Goal: Feedback & Contribution: Contribute content

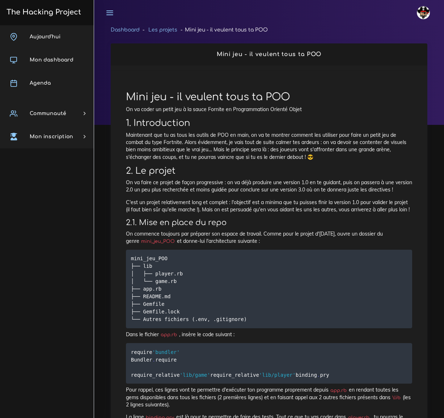
scroll to position [3950, 0]
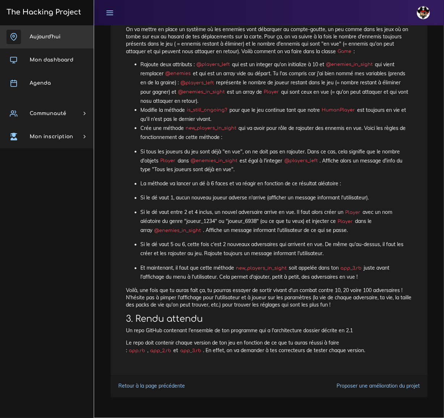
click at [51, 32] on link "Aujourd'hui" at bounding box center [47, 36] width 94 height 23
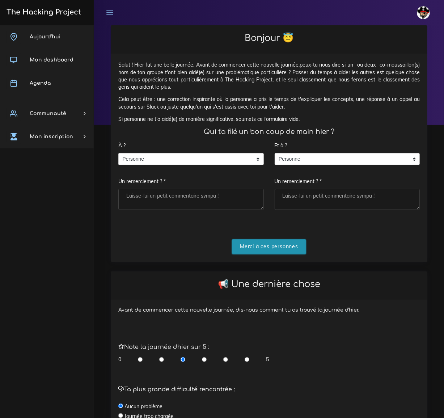
click at [270, 247] on input "Merci à ces personnes" at bounding box center [269, 246] width 74 height 15
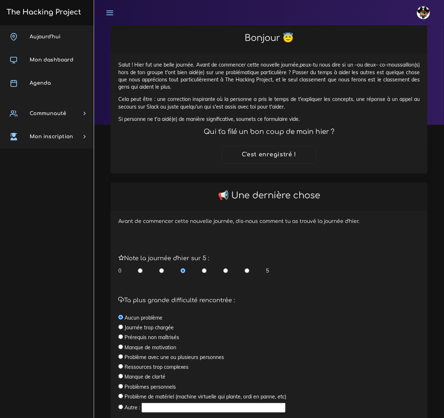
click at [205, 269] on input "radio" at bounding box center [204, 270] width 5 height 7
radio input "true"
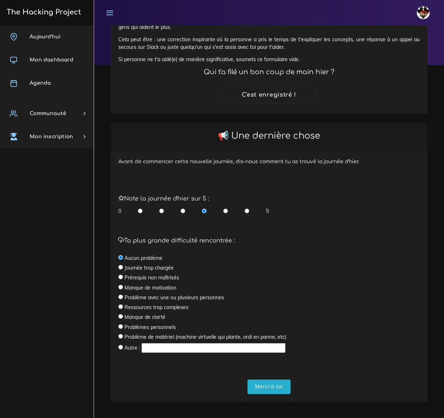
scroll to position [64, 0]
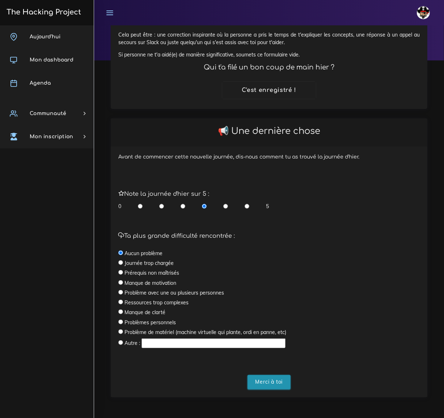
click at [271, 385] on input "Merci à toi" at bounding box center [269, 382] width 43 height 15
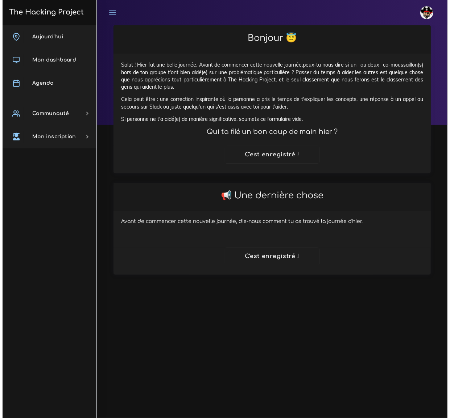
scroll to position [0, 0]
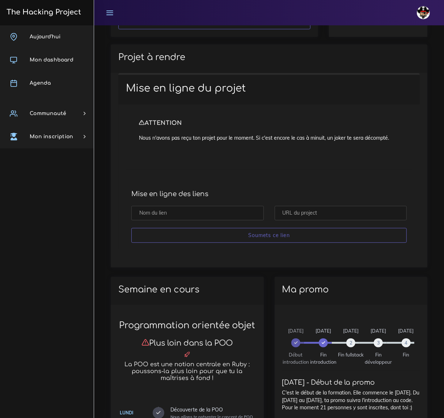
scroll to position [197, 0]
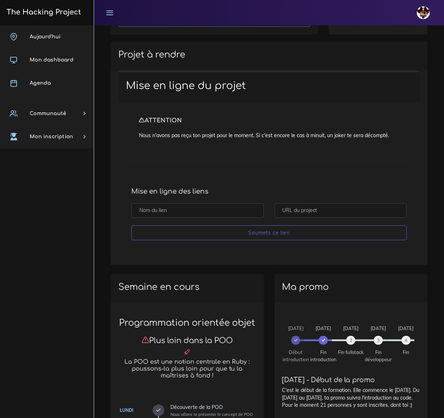
click at [166, 209] on input "text" at bounding box center [197, 211] width 133 height 15
click at [288, 208] on input "text" at bounding box center [341, 211] width 133 height 15
paste input "https://github.com/MS893/mini_jeu_POO.git"
type input "https://github.com/MS893/mini_jeu_POO.git"
click at [189, 210] on input "text" at bounding box center [197, 211] width 133 height 15
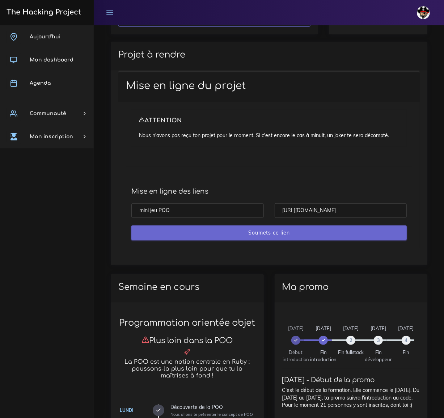
type input "mini jeu POO"
click at [273, 232] on input "Soumets ce lien" at bounding box center [269, 233] width 276 height 15
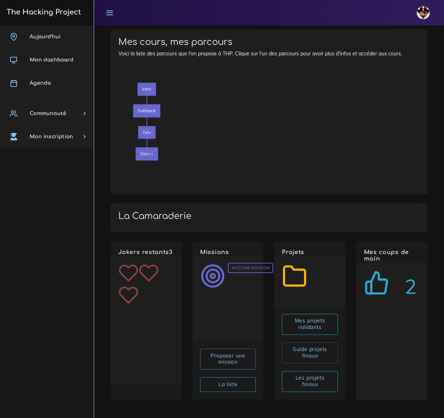
scroll to position [842, 0]
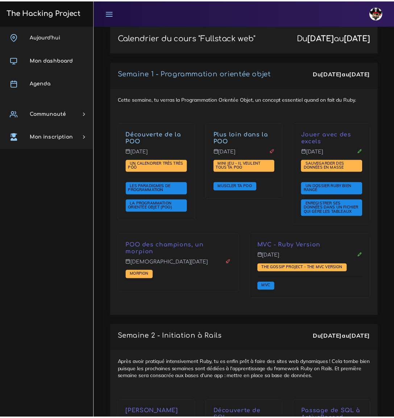
scroll to position [1333, 0]
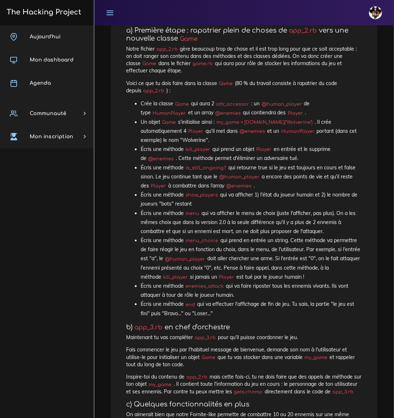
scroll to position [3952, 0]
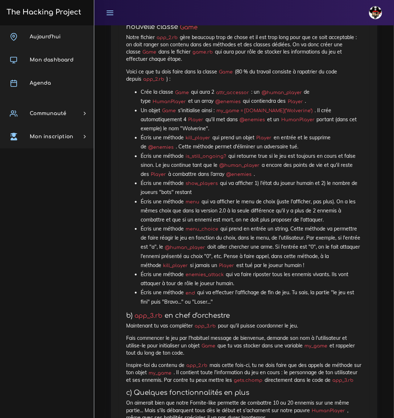
click at [110, 12] on icon at bounding box center [110, 13] width 8 height 8
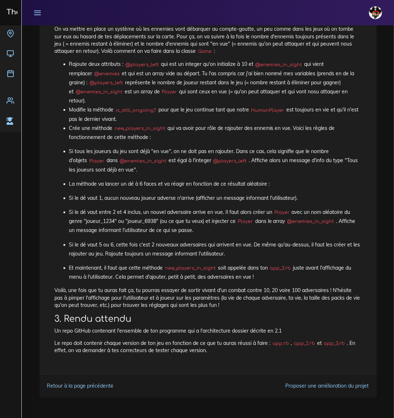
scroll to position [3814, 0]
click at [216, 202] on p "Si le dé vaut 1, aucun nouveau joueur adverse n'arrive (afficher un message inf…" at bounding box center [215, 198] width 292 height 9
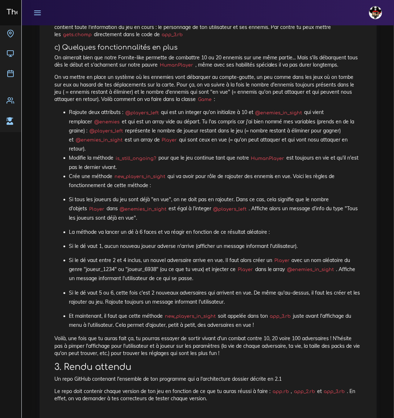
scroll to position [3748, 0]
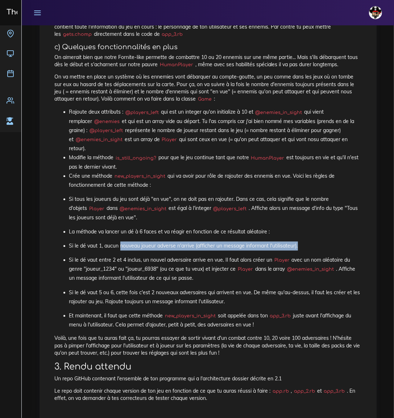
drag, startPoint x: 121, startPoint y: 264, endPoint x: 302, endPoint y: 264, distance: 181.1
click at [302, 251] on p "Si le dé vaut 1, aucun nouveau joueur adverse n'arrive (afficher un message inf…" at bounding box center [215, 246] width 292 height 9
click at [191, 277] on p "Si le dé vaut entre 2 et 4 inclus, un nouvel adversaire arrive en vue. Il faut …" at bounding box center [215, 270] width 292 height 28
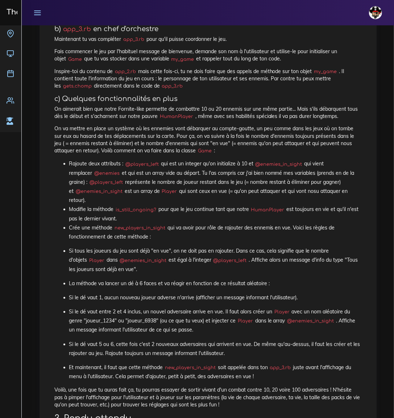
scroll to position [3682, 0]
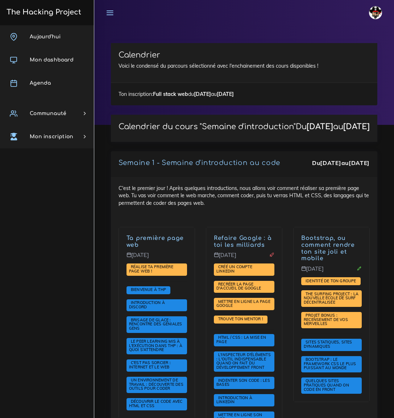
scroll to position [1333, 0]
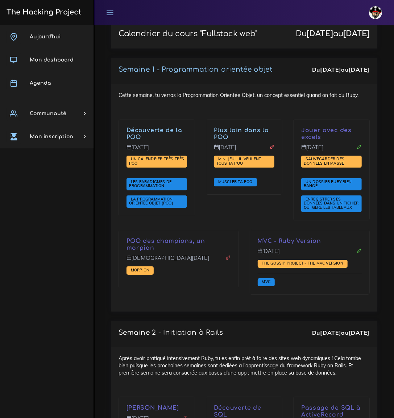
click at [244, 249] on div "POO des champions, un morpion Jeudi 25 sept. Morpion" at bounding box center [178, 267] width 131 height 74
drag, startPoint x: 275, startPoint y: 221, endPoint x: 262, endPoint y: 270, distance: 50.4
click at [288, 230] on div "Jouer avec des excels Mercredi 24 sept. Sauvegarder des données en masse Un dos…" at bounding box center [331, 174] width 87 height 111
click at [279, 245] on p "MVC - Ruby Version" at bounding box center [310, 241] width 104 height 7
